Goal: Information Seeking & Learning: Learn about a topic

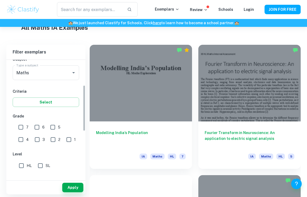
scroll to position [68, 0]
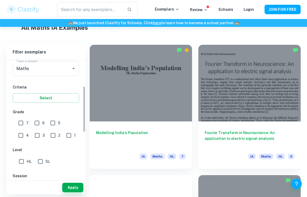
click at [49, 104] on div "IB College Category IA EE TOK Notes Subject Type a subject Maths Type a subject…" at bounding box center [45, 144] width 79 height 305
click at [52, 97] on button "Select" at bounding box center [46, 97] width 66 height 9
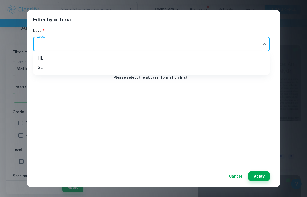
click at [62, 68] on li "SL" at bounding box center [151, 67] width 236 height 9
type input "SL"
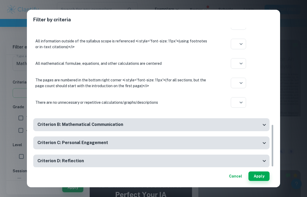
scroll to position [314, 0]
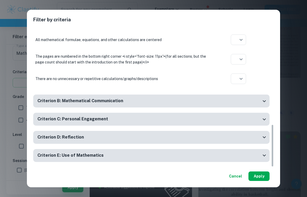
click at [258, 173] on button "Apply" at bounding box center [258, 176] width 21 height 9
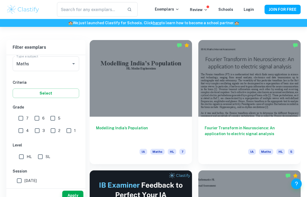
scroll to position [146, 0]
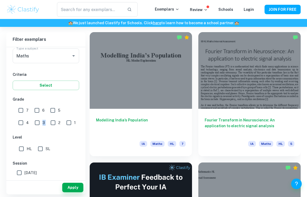
drag, startPoint x: 71, startPoint y: 120, endPoint x: 42, endPoint y: 118, distance: 28.6
click at [42, 118] on div "7 6 5 4 3 2 1" at bounding box center [47, 116] width 68 height 25
click at [22, 111] on input "7" at bounding box center [21, 110] width 11 height 11
checkbox input "true"
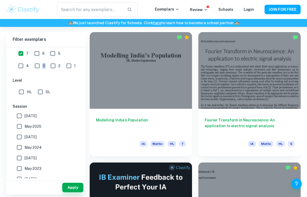
click at [40, 90] on input "SL" at bounding box center [40, 92] width 11 height 11
checkbox input "true"
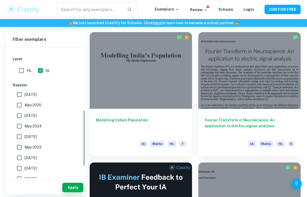
scroll to position [173, 0]
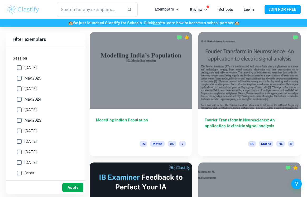
click at [74, 187] on button "Apply" at bounding box center [72, 187] width 21 height 9
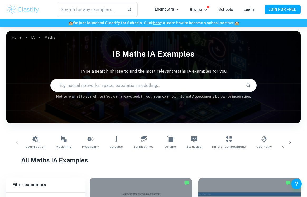
click at [168, 83] on input "text" at bounding box center [146, 85] width 191 height 15
type input "tennis"
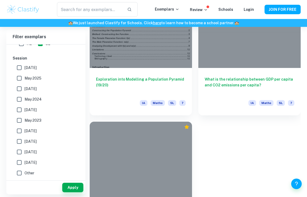
scroll to position [757, 0]
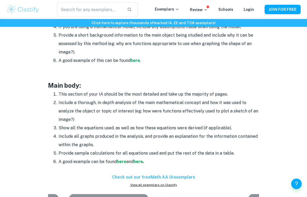
scroll to position [409, 0]
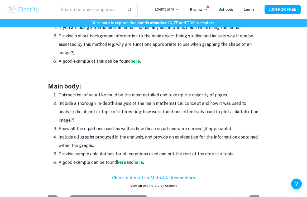
click at [138, 61] on strong "here" at bounding box center [135, 61] width 9 height 5
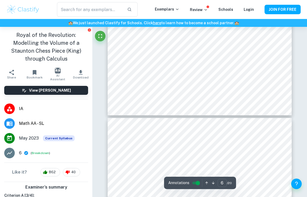
type input "7"
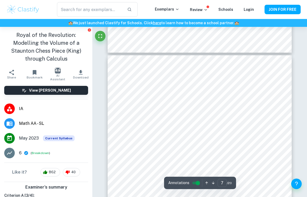
scroll to position [1492, 0]
